Goal: Navigation & Orientation: Find specific page/section

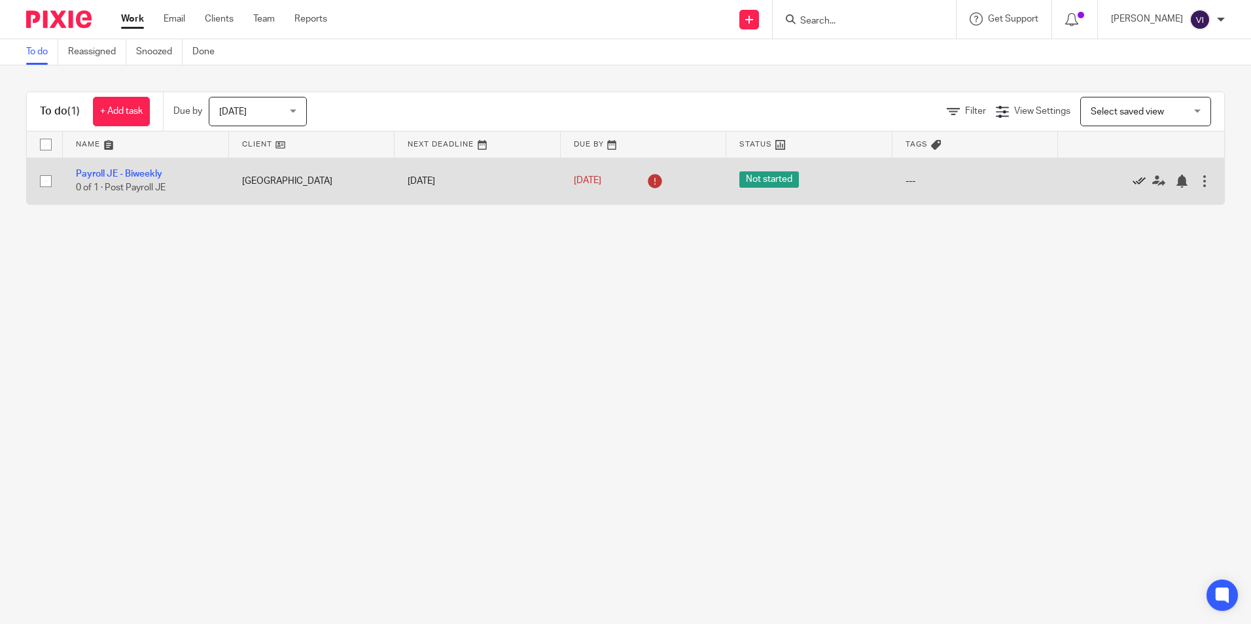
click at [1133, 182] on icon at bounding box center [1139, 181] width 13 height 13
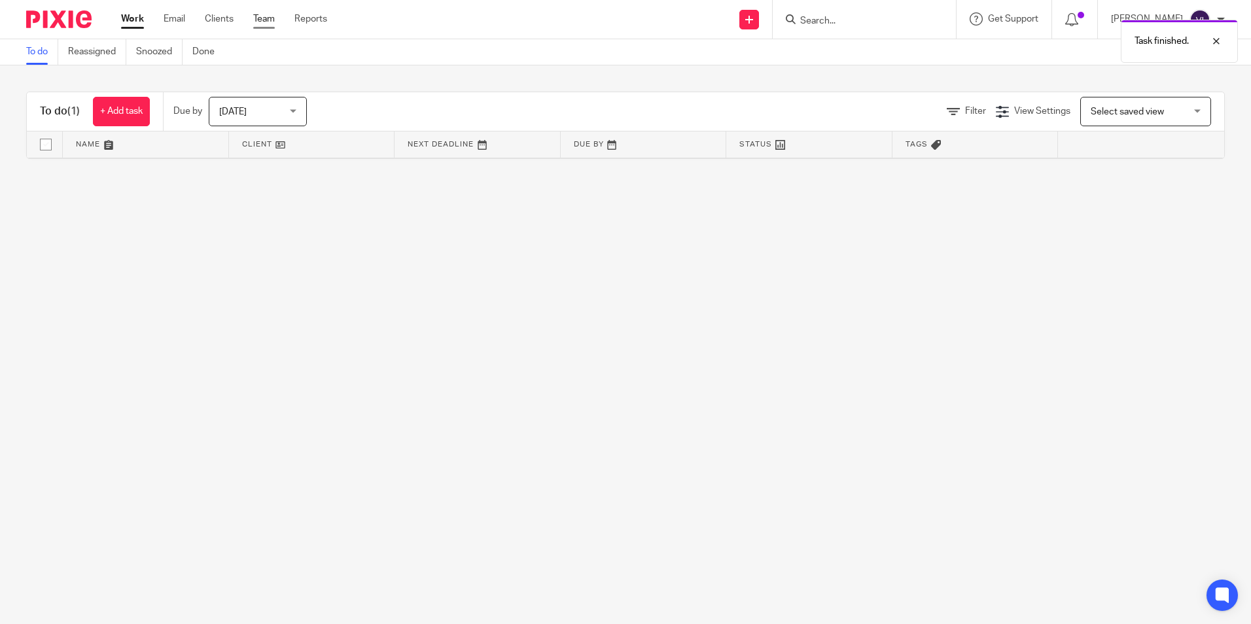
click at [255, 14] on link "Team" at bounding box center [264, 18] width 22 height 13
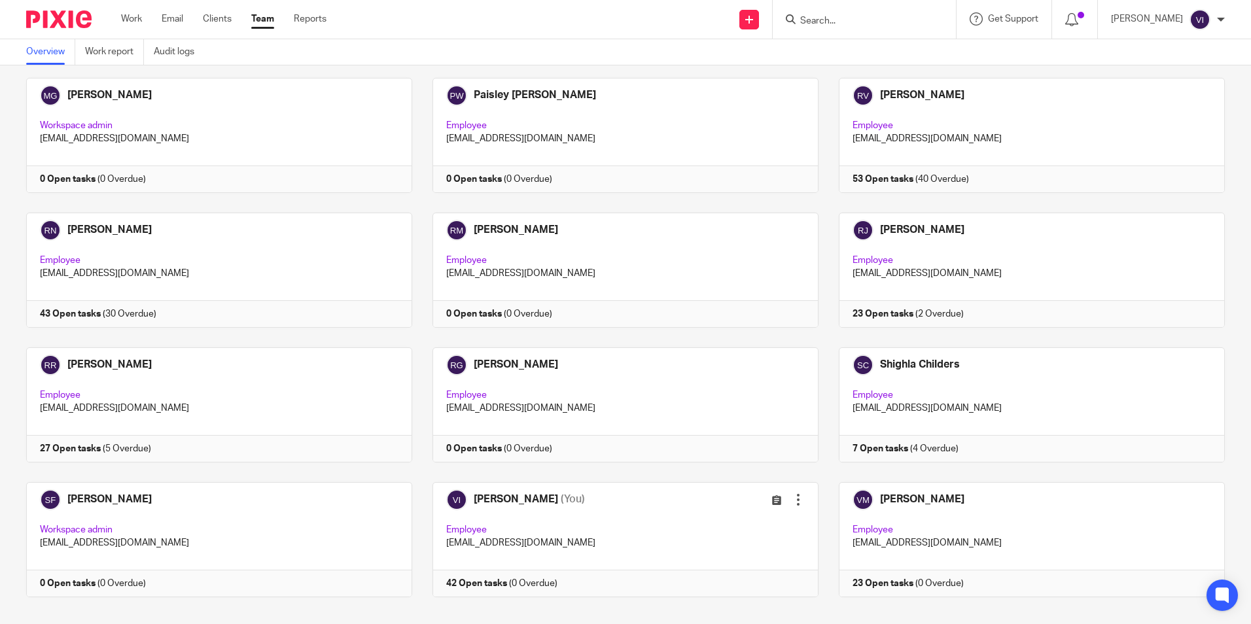
scroll to position [1835, 0]
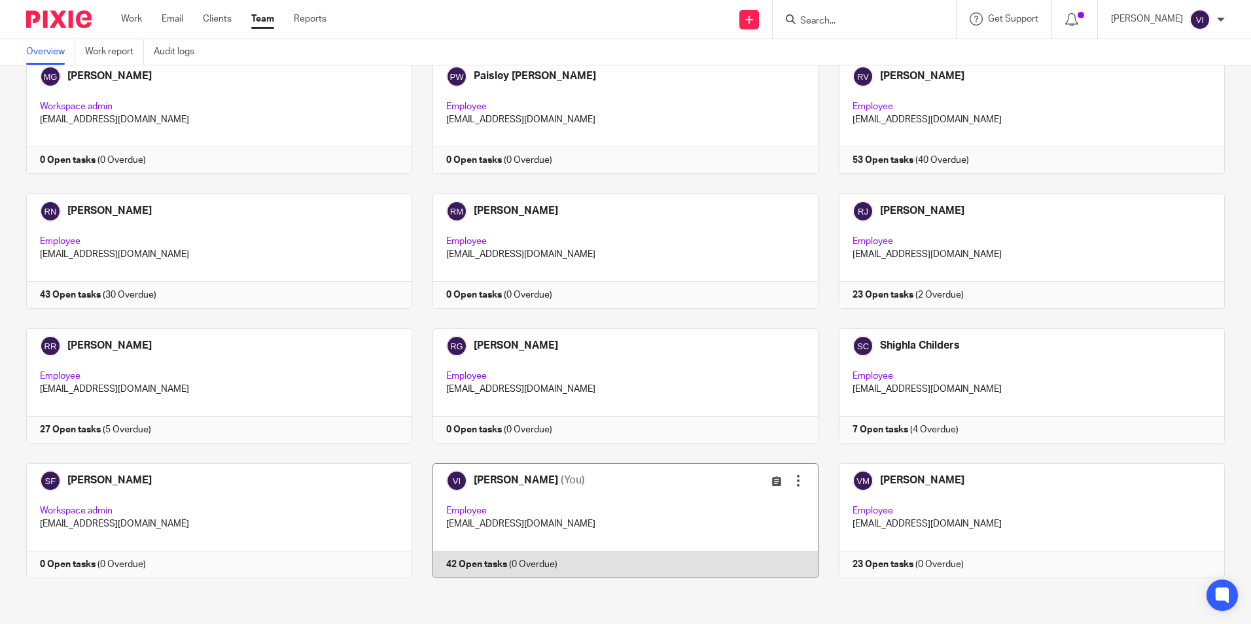
click at [454, 513] on link at bounding box center [615, 520] width 406 height 115
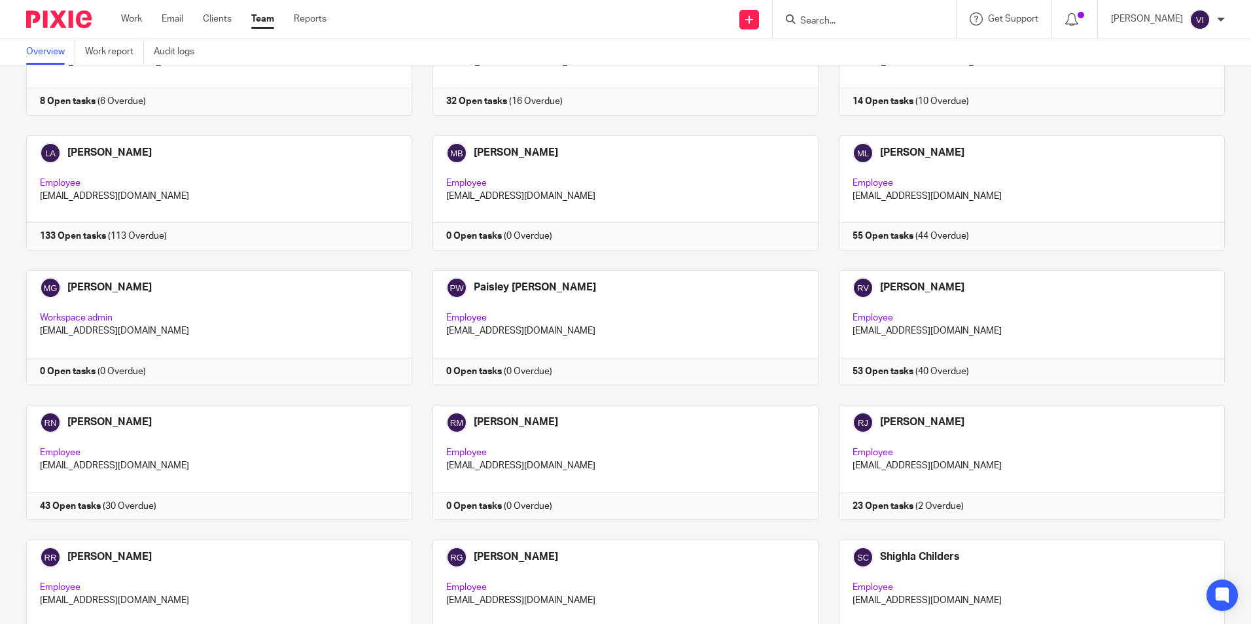
scroll to position [1573, 0]
